Goal: Book appointment/travel/reservation

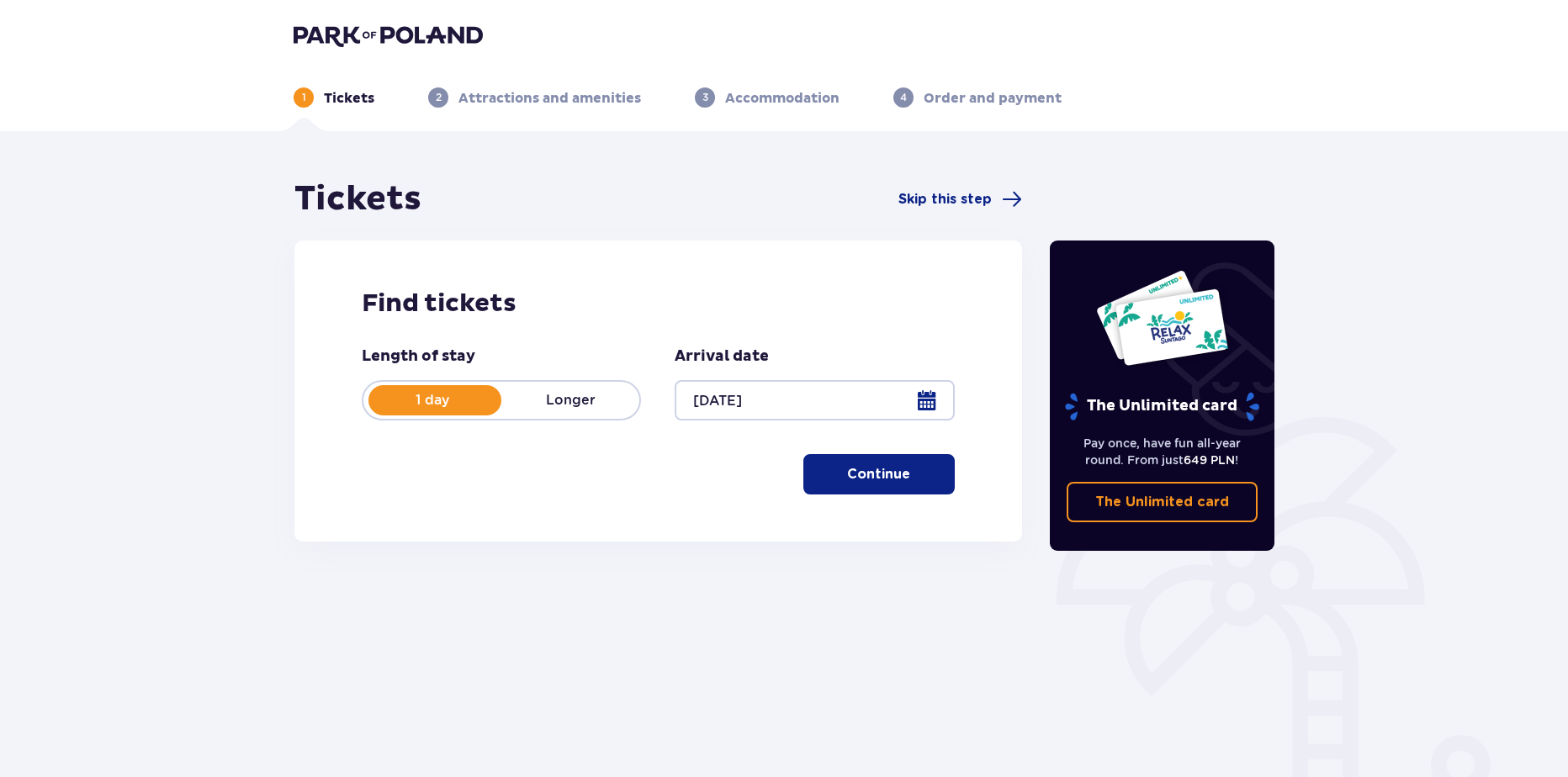
click at [848, 479] on p "Continue" at bounding box center [879, 475] width 63 height 19
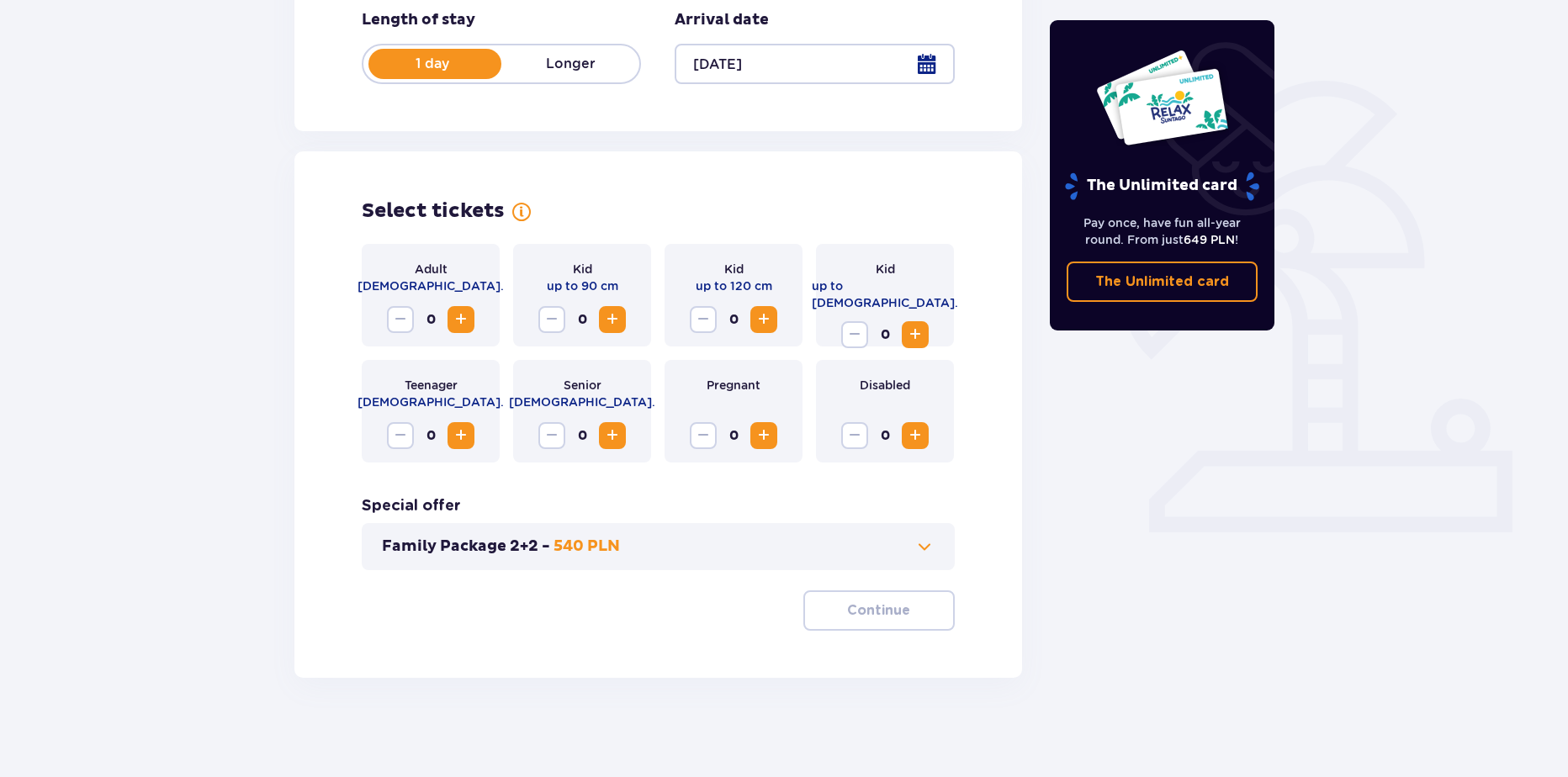
scroll to position [338, 0]
click at [467, 321] on span "Increase" at bounding box center [461, 318] width 20 height 20
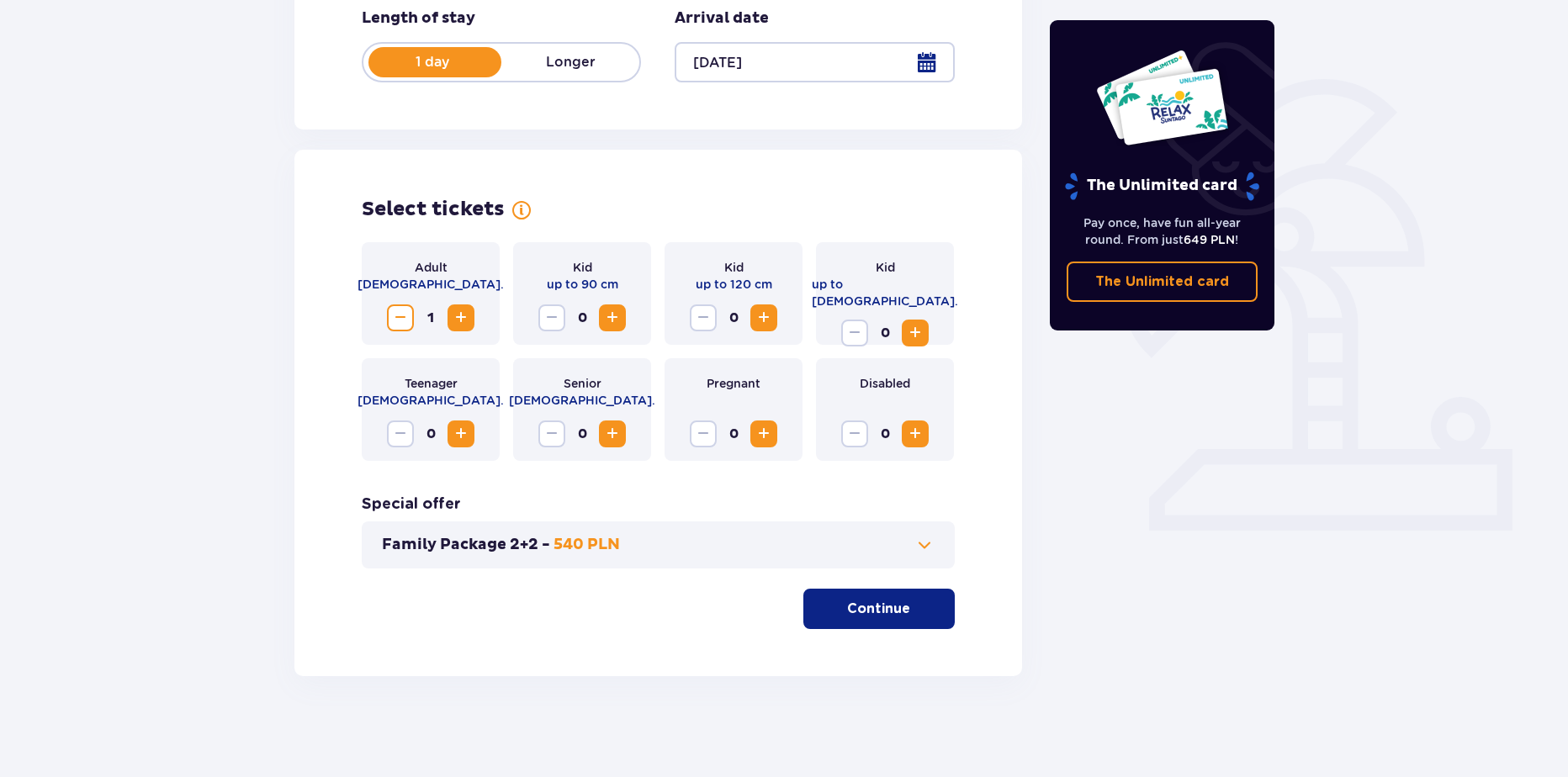
click at [467, 321] on span "Increase" at bounding box center [461, 318] width 20 height 20
click at [689, 552] on button "Family Package 2+2 - 540 PLN" at bounding box center [659, 545] width 553 height 20
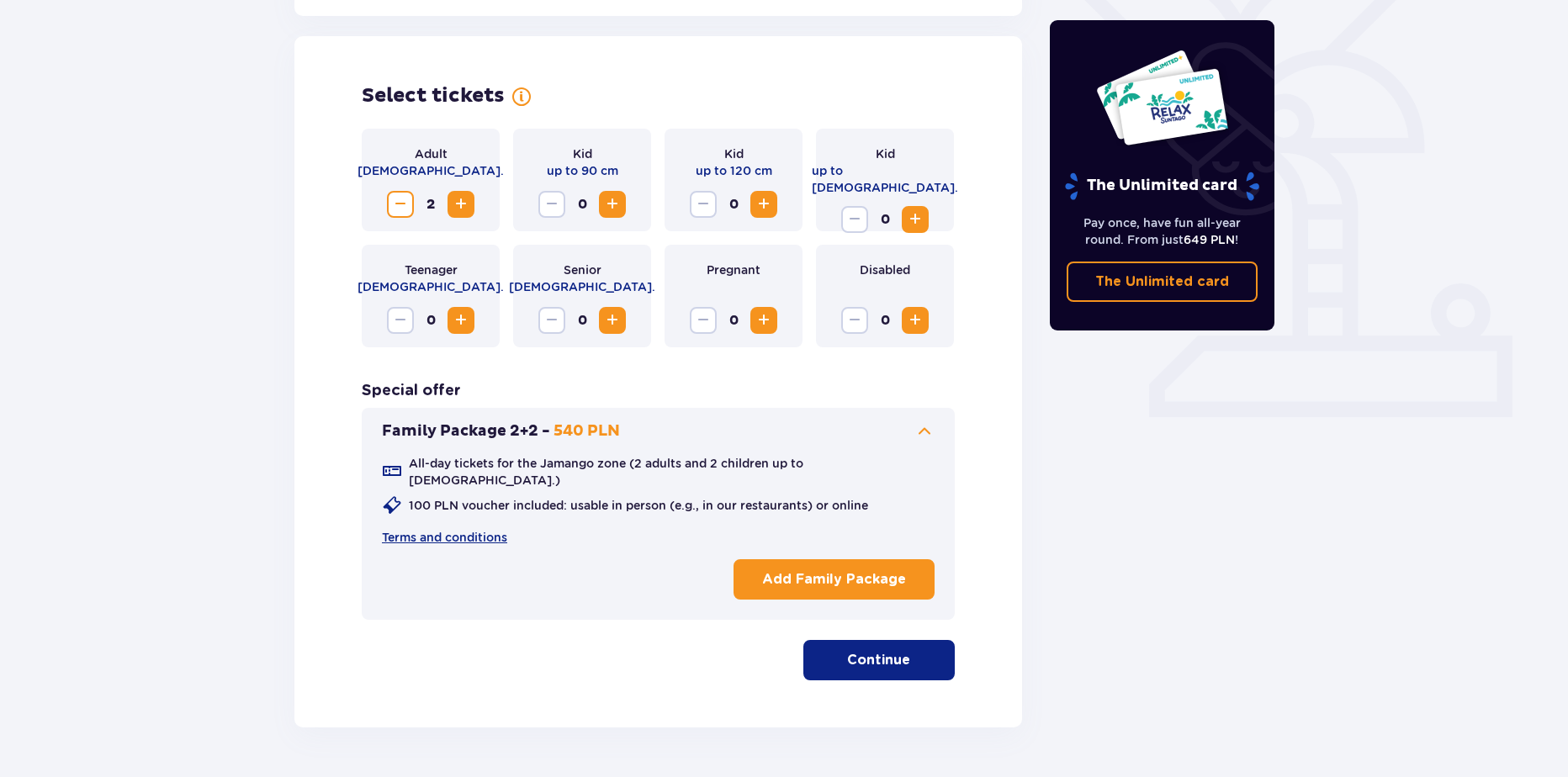
scroll to position [468, 0]
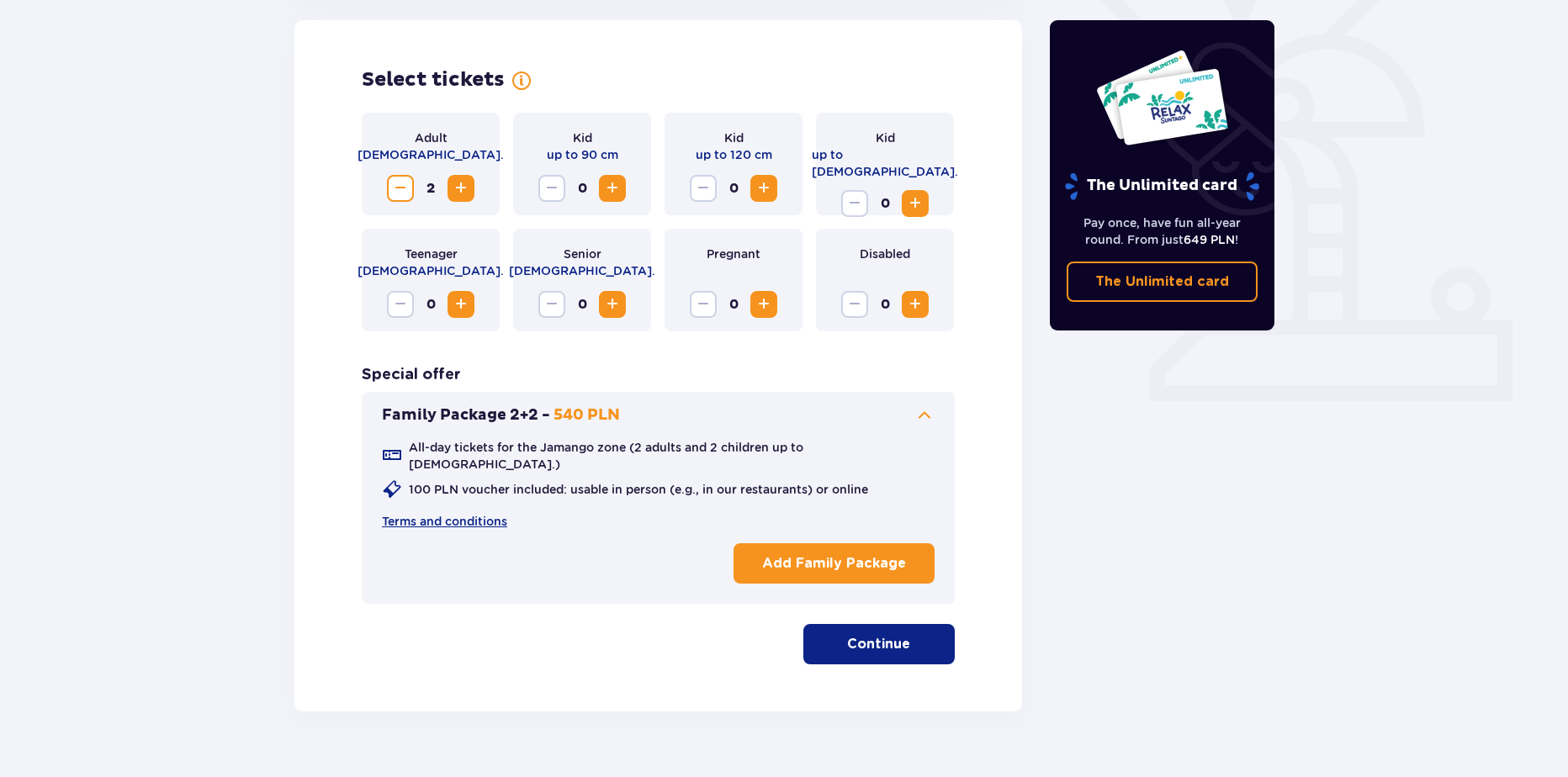
click at [592, 622] on div "Adult [DEMOGRAPHIC_DATA]. 2 Kid up to 90 cm 0 Kid up to 120 cm 0 Kid up to [DEM…" at bounding box center [659, 388] width 593 height 552
click at [682, 406] on button "Family Package 2+2 - 540 PLN" at bounding box center [659, 416] width 553 height 20
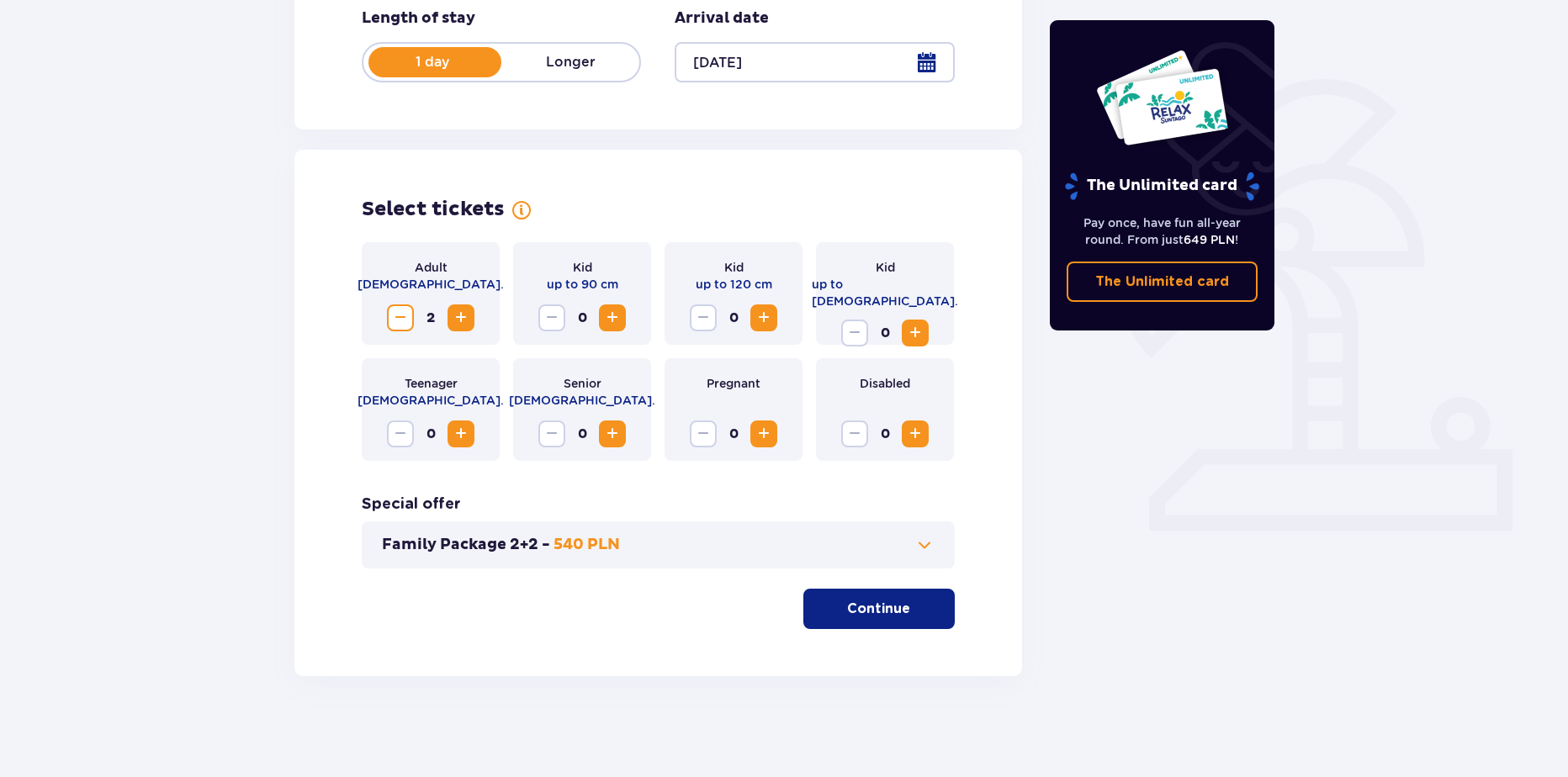
scroll to position [338, 0]
click at [907, 608] on span "button" at bounding box center [913, 609] width 20 height 20
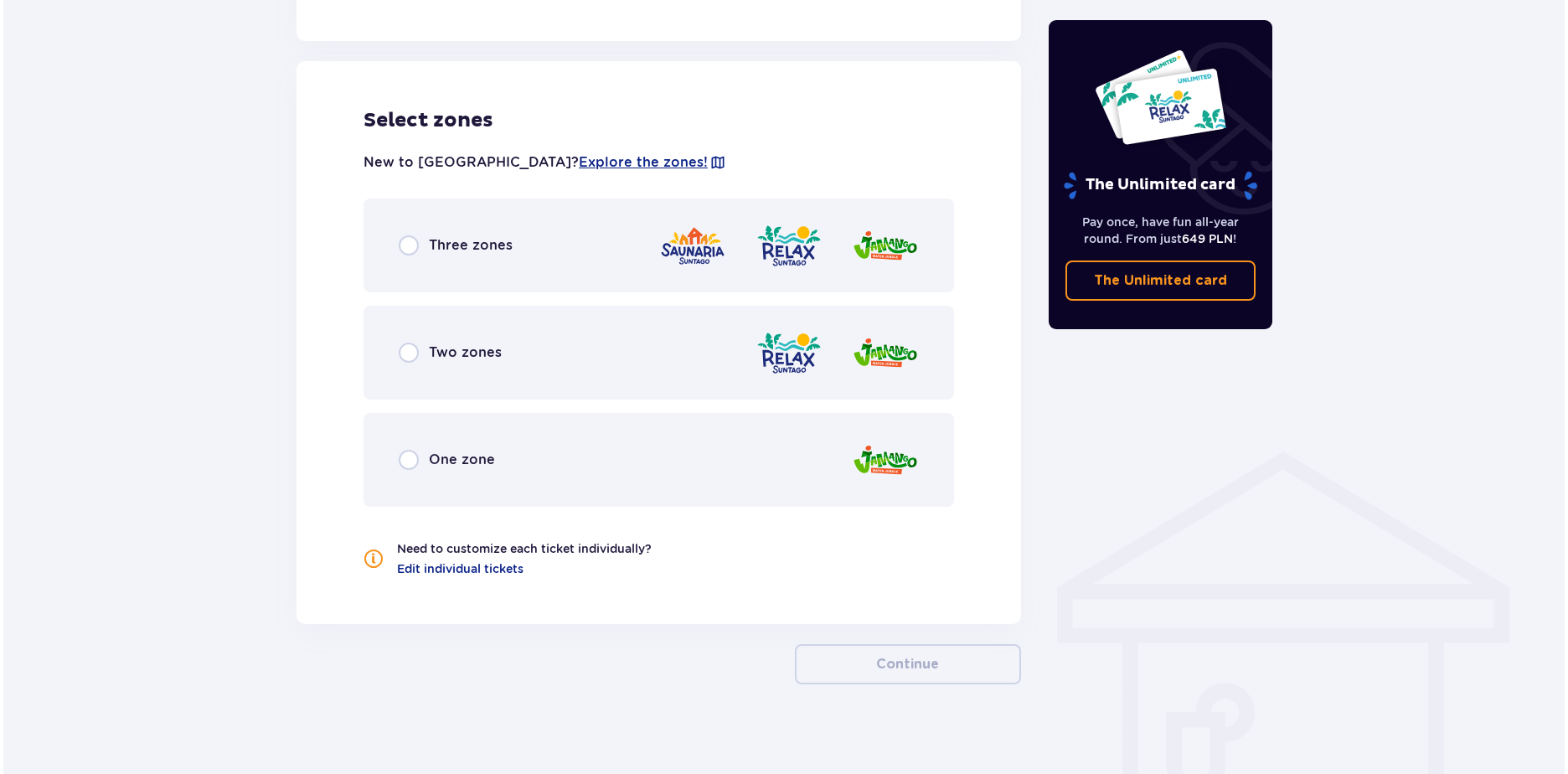
scroll to position [921, 0]
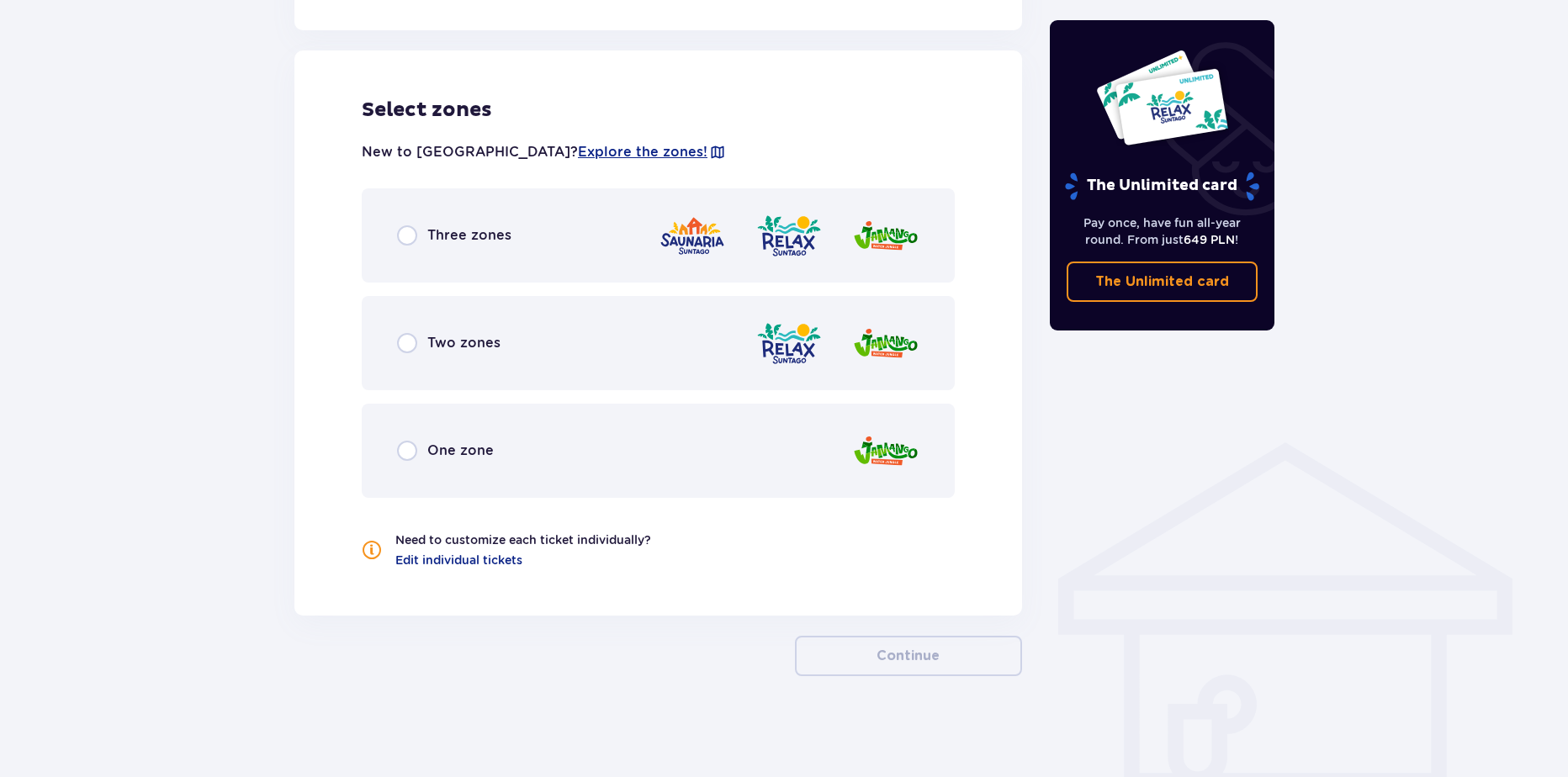
click at [544, 141] on div "New to [GEOGRAPHIC_DATA]? Explore the zones!" at bounding box center [659, 152] width 593 height 32
click at [578, 147] on span "Explore the zones!" at bounding box center [643, 152] width 129 height 19
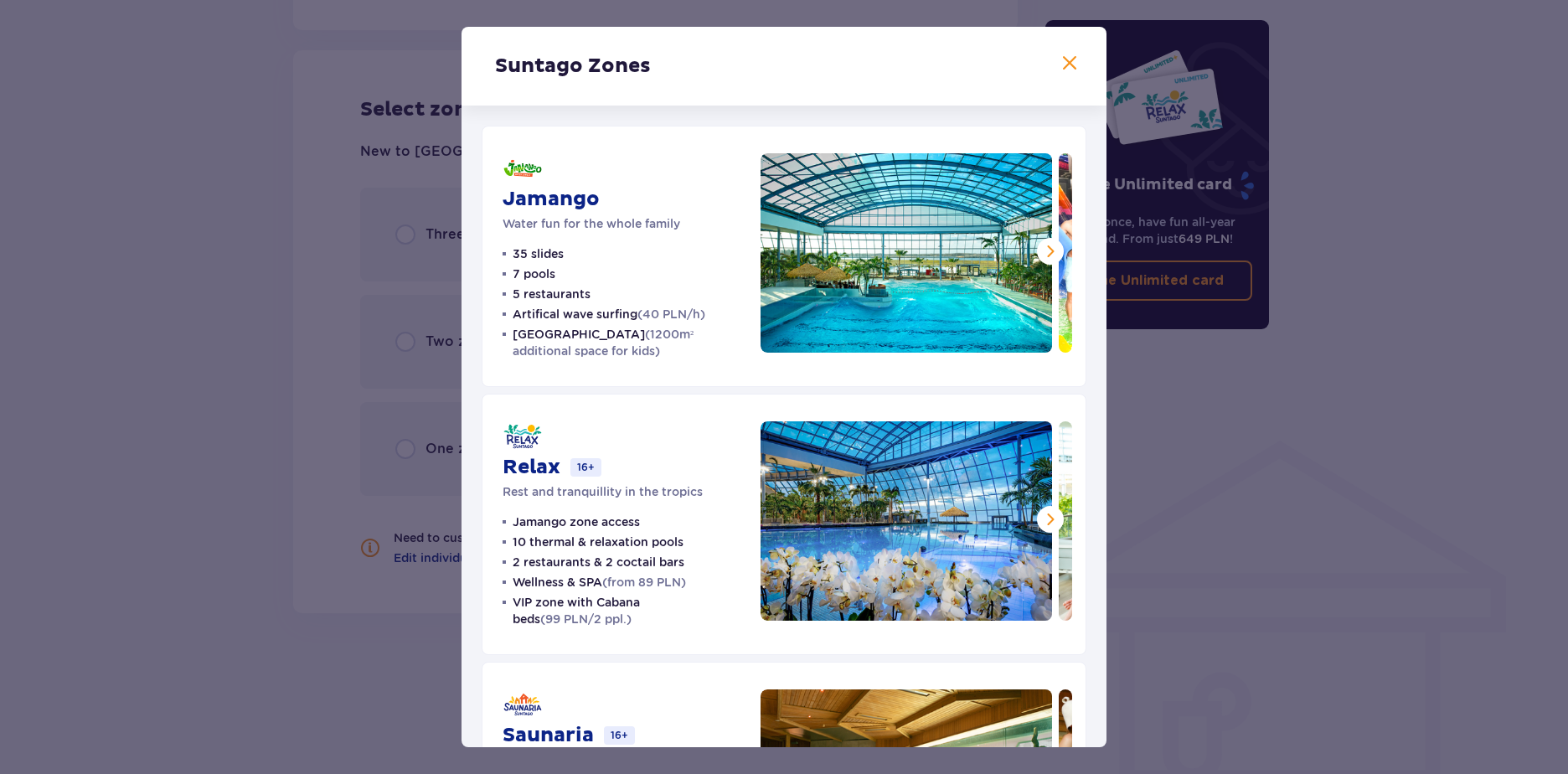
click at [1066, 67] on span at bounding box center [1070, 63] width 20 height 20
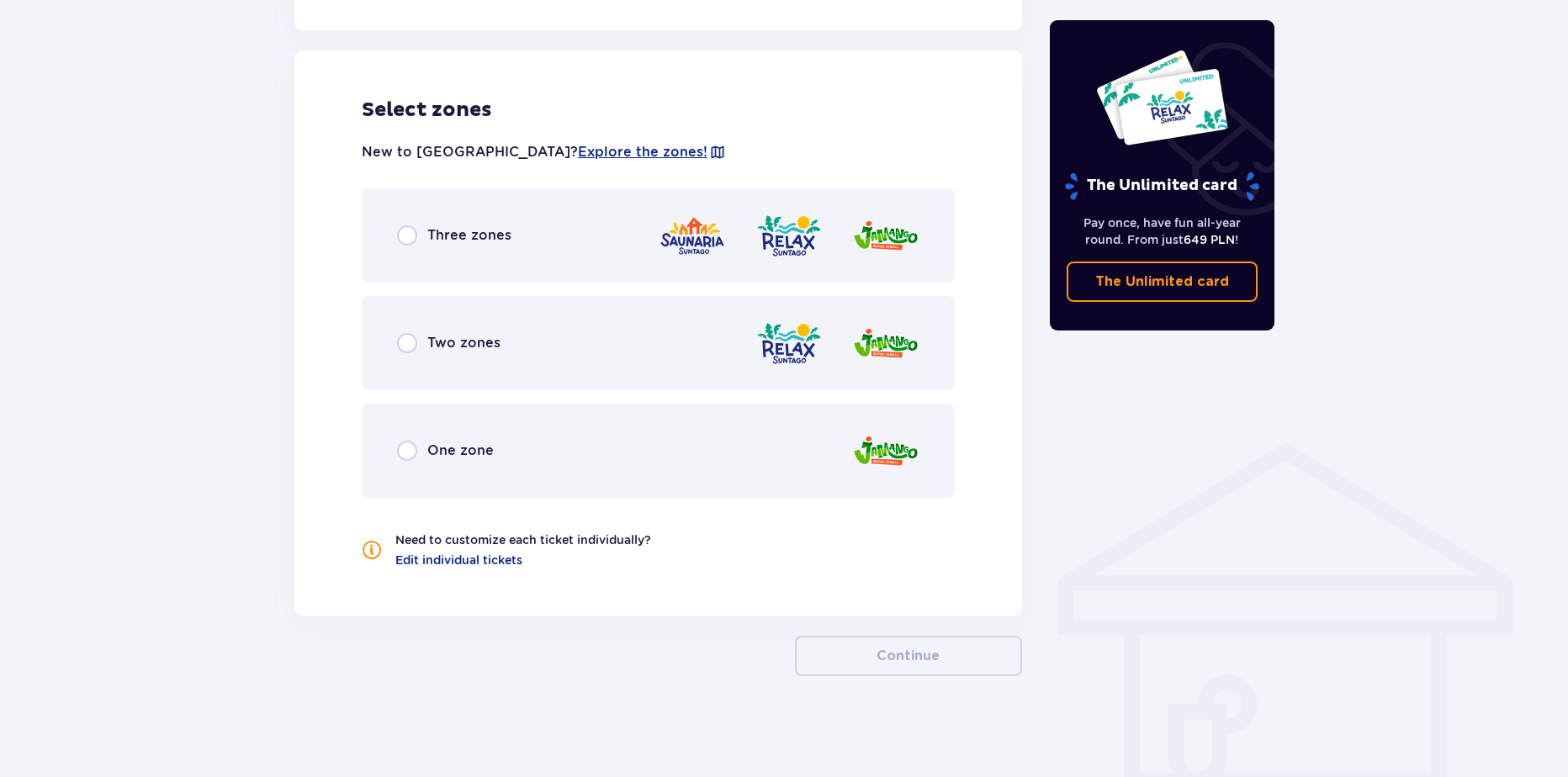
click at [604, 360] on div "Two zones" at bounding box center [659, 343] width 593 height 95
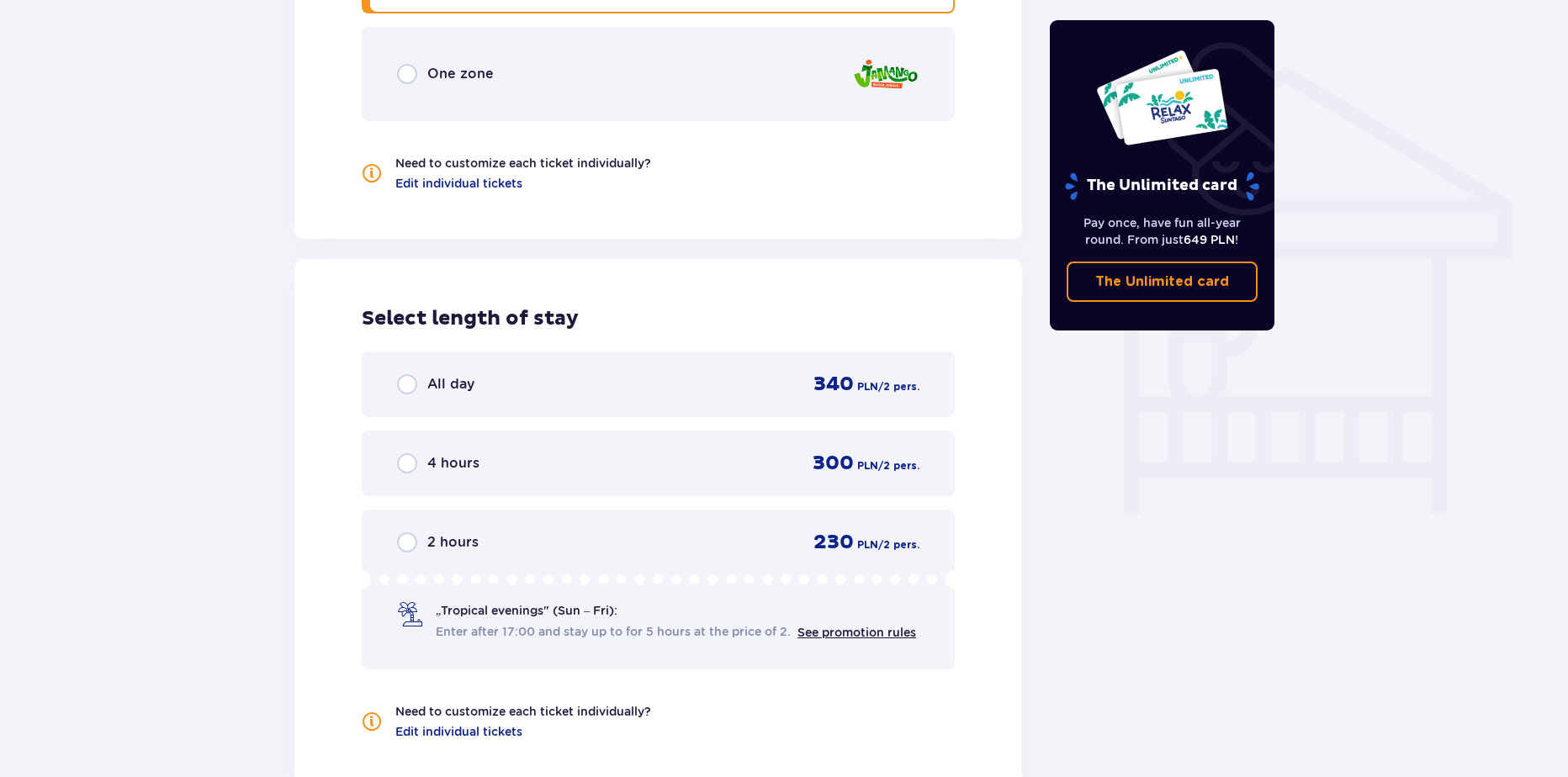
scroll to position [1304, 0]
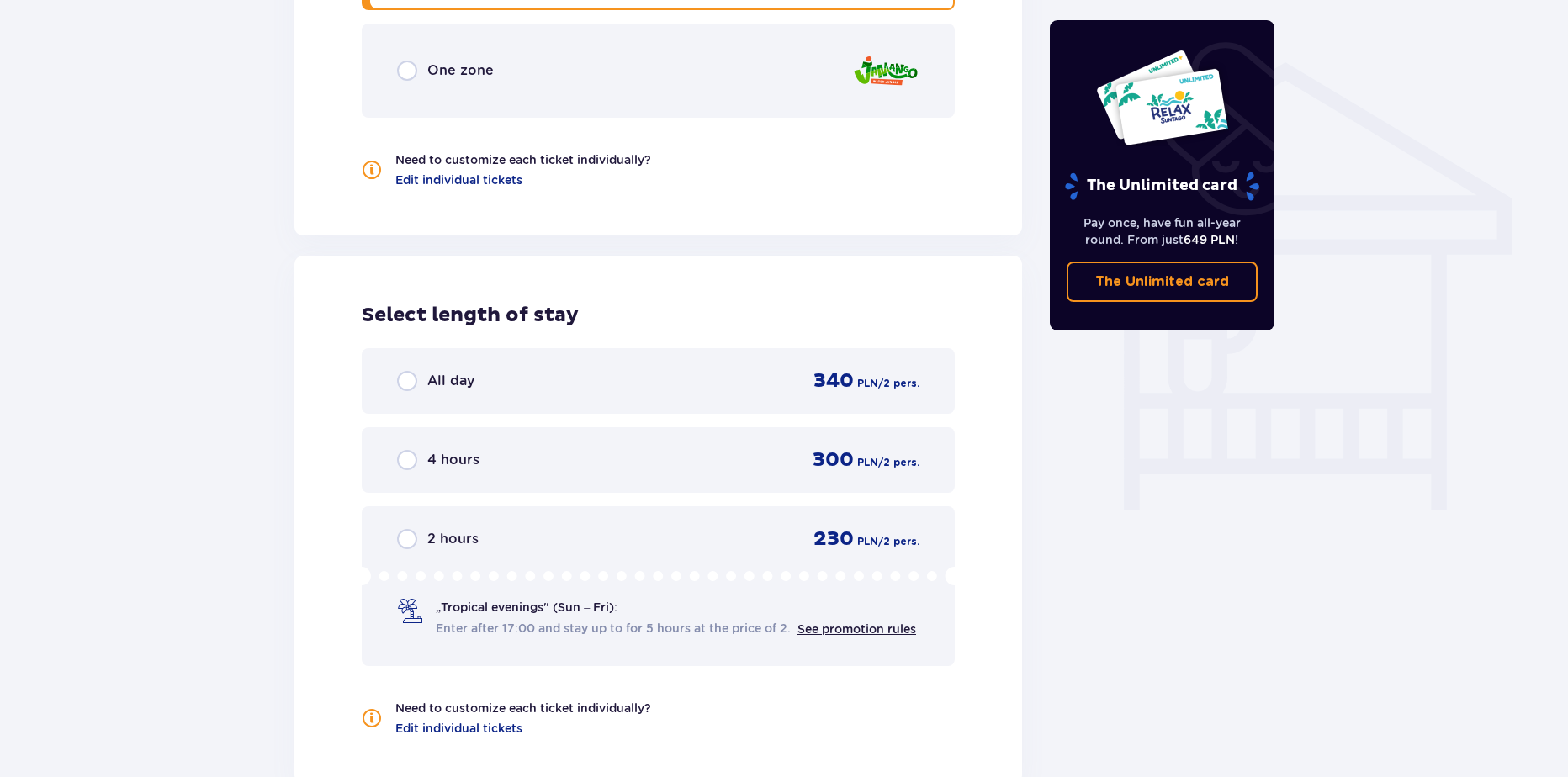
click at [597, 395] on div "All day 340 PLN / 2 pers." at bounding box center [659, 381] width 593 height 66
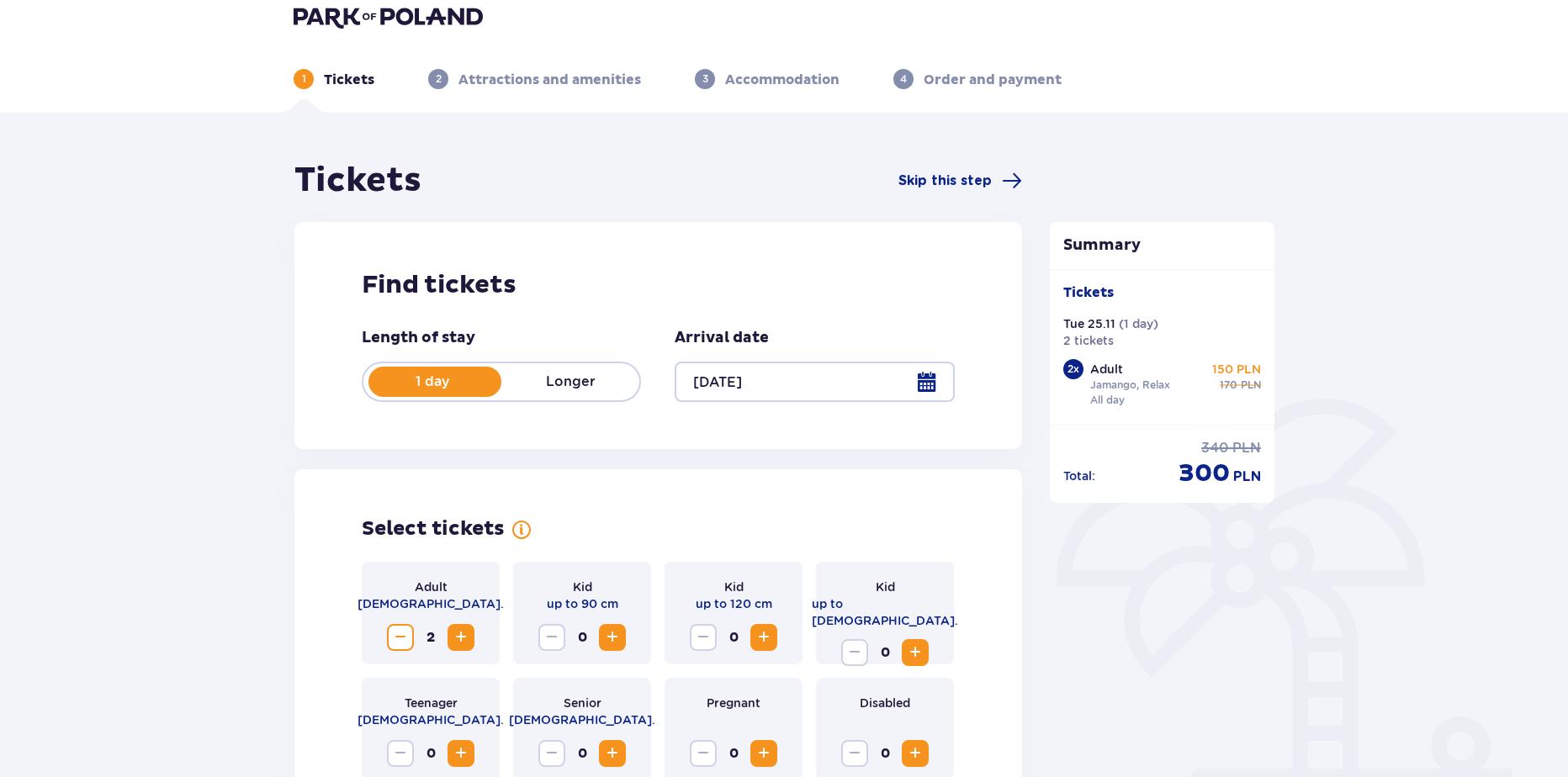
scroll to position [0, 0]
